Goal: Task Accomplishment & Management: Manage account settings

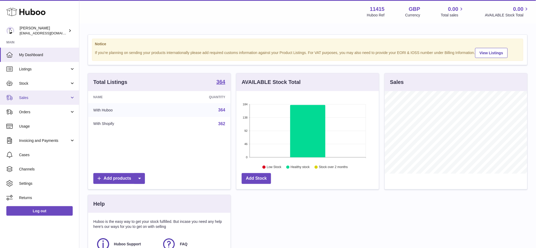
scroll to position [82, 142]
click at [49, 94] on link "Sales" at bounding box center [39, 97] width 79 height 14
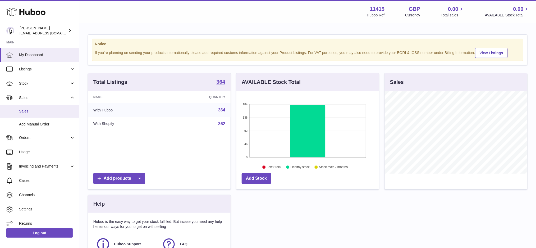
click at [27, 112] on span "Sales" at bounding box center [47, 111] width 56 height 5
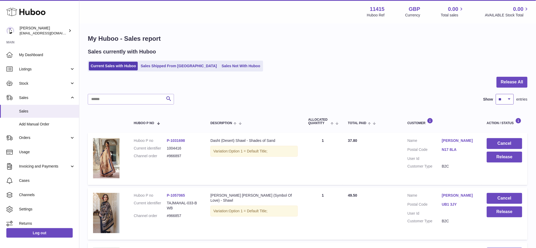
click at [509, 100] on select "** ** ** ***" at bounding box center [505, 99] width 18 height 11
select select "***"
click at [496, 94] on select "** ** ** ***" at bounding box center [505, 99] width 18 height 11
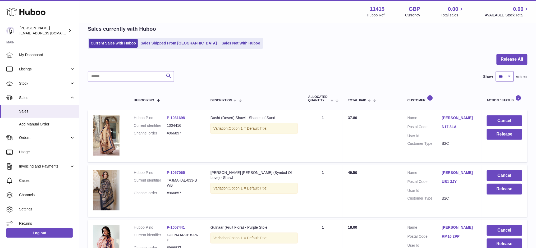
scroll to position [35, 0]
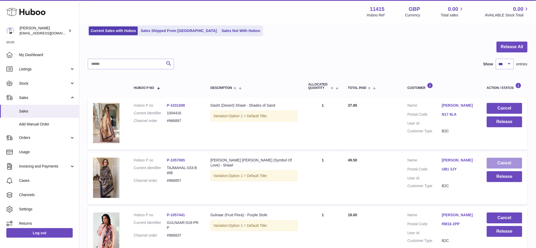
click at [488, 164] on button "Cancel" at bounding box center [504, 163] width 35 height 11
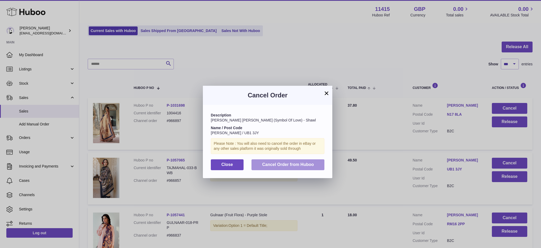
click at [294, 165] on span "Cancel Order from Huboo" at bounding box center [288, 164] width 52 height 4
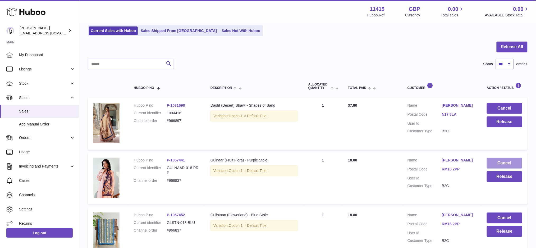
click at [500, 164] on button "Cancel" at bounding box center [504, 163] width 35 height 11
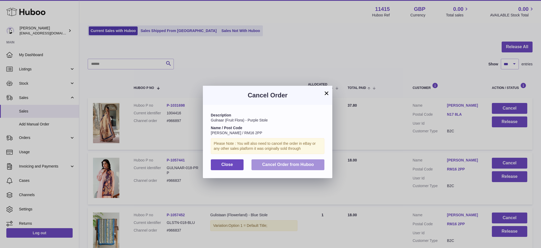
click at [304, 166] on span "Cancel Order from Huboo" at bounding box center [288, 164] width 52 height 4
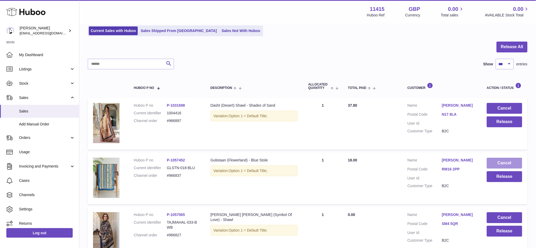
click at [489, 161] on button "Cancel" at bounding box center [504, 163] width 35 height 11
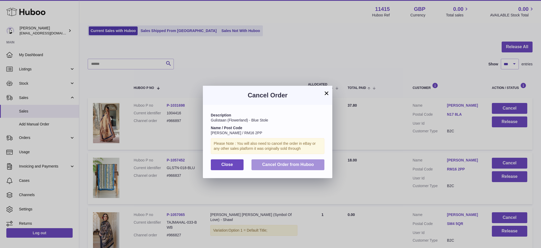
click at [309, 162] on span "Cancel Order from Huboo" at bounding box center [288, 164] width 52 height 4
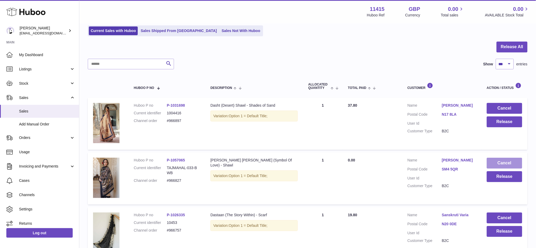
click at [503, 164] on button "Cancel" at bounding box center [504, 163] width 35 height 11
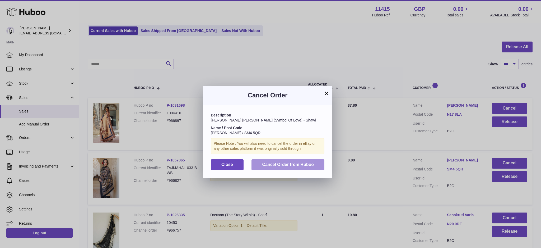
click at [298, 167] on button "Cancel Order from Huboo" at bounding box center [288, 164] width 73 height 11
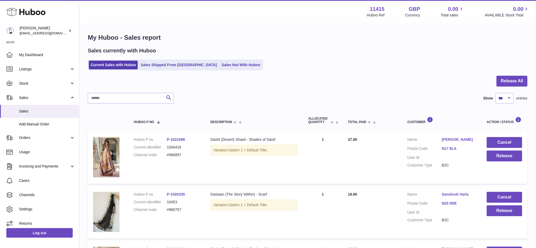
scroll to position [0, 0]
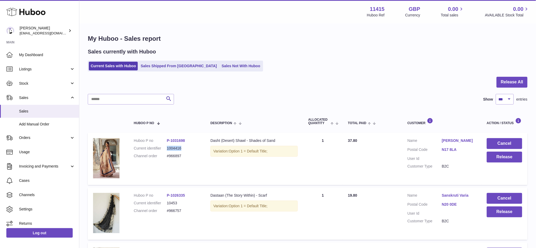
drag, startPoint x: 186, startPoint y: 149, endPoint x: 167, endPoint y: 150, distance: 18.3
click at [167, 150] on dd "1004416" at bounding box center [183, 148] width 33 height 5
copy dd "1004416"
click at [185, 146] on dd "1004416" at bounding box center [183, 148] width 33 height 5
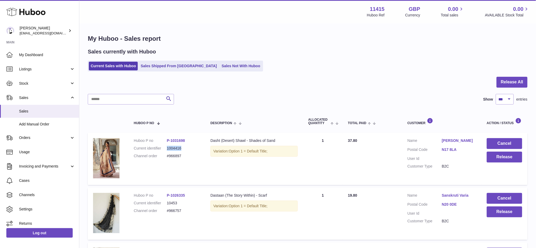
drag, startPoint x: 186, startPoint y: 148, endPoint x: 163, endPoint y: 149, distance: 22.2
click at [163, 149] on dl "Huboo P no P-1031698 Current identifier 1004416 Channel order #966897" at bounding box center [167, 149] width 66 height 23
copy dl "1004416"
drag, startPoint x: 278, startPoint y: 140, endPoint x: 236, endPoint y: 142, distance: 42.9
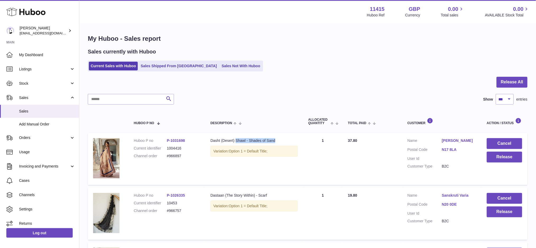
click at [236, 142] on div "Dasht (Desert) Shawl - Shades of Sand" at bounding box center [253, 140] width 87 height 5
click at [183, 149] on dd "1004416" at bounding box center [183, 148] width 33 height 5
drag, startPoint x: 184, startPoint y: 148, endPoint x: 163, endPoint y: 148, distance: 20.9
click at [163, 148] on dl "Huboo P no P-1031698 Current identifier 1004416 Channel order #966897" at bounding box center [167, 149] width 66 height 23
copy dl "1004416"
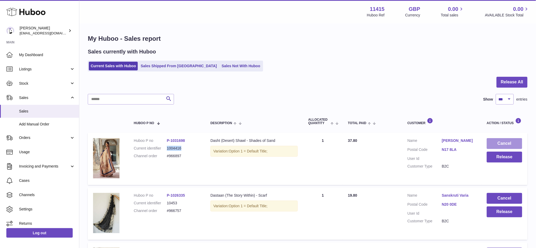
click at [502, 143] on button "Cancel" at bounding box center [504, 143] width 35 height 11
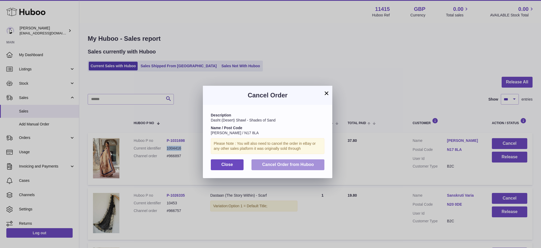
click at [258, 163] on button "Cancel Order from Huboo" at bounding box center [288, 164] width 73 height 11
